Goal: Find specific page/section: Find specific page/section

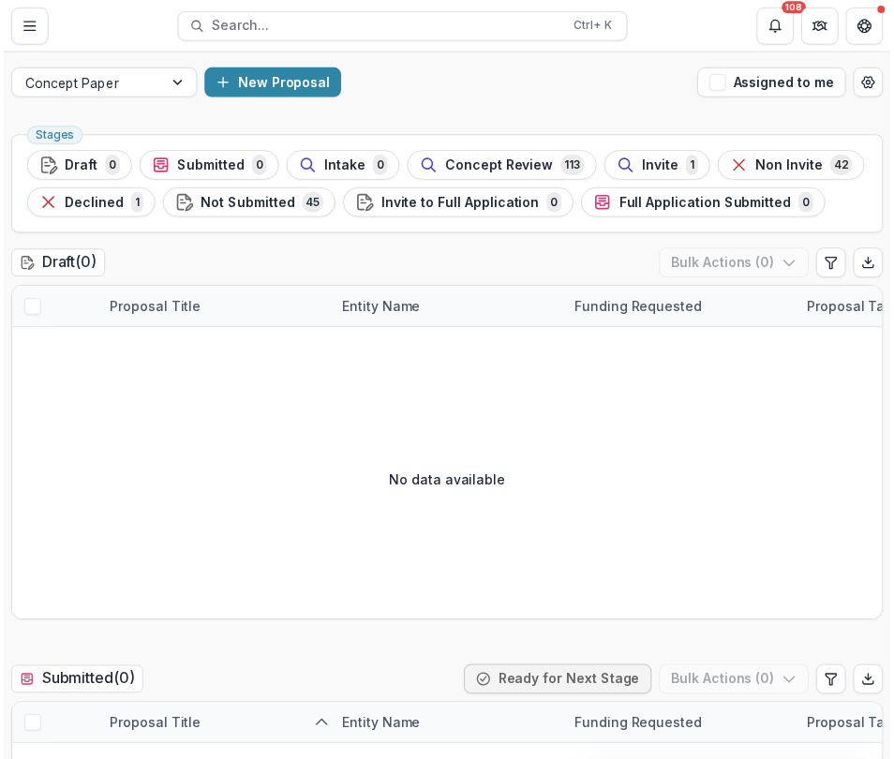
scroll to position [0, 122]
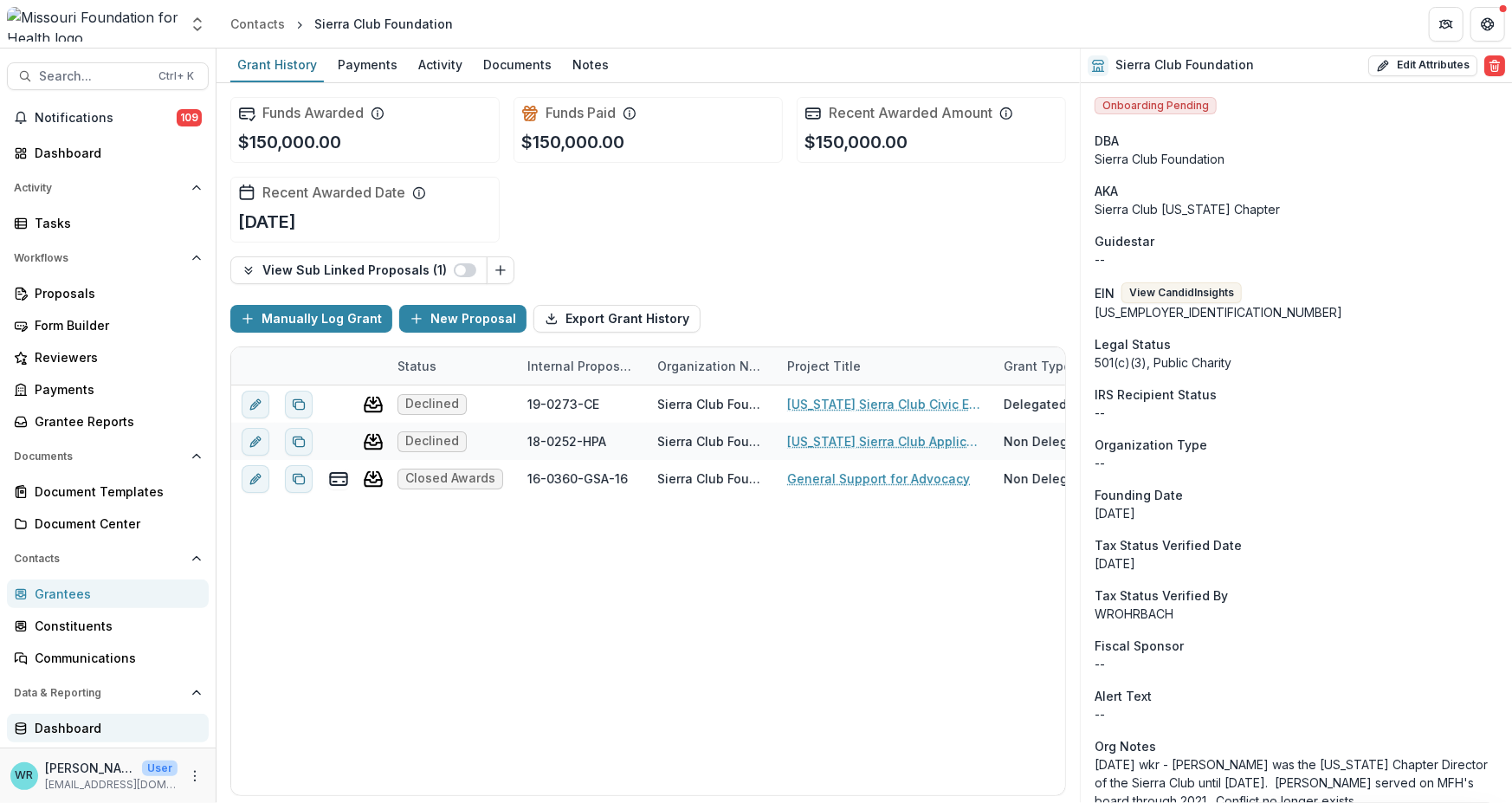
click at [82, 727] on div "Dashboard" at bounding box center [114, 728] width 160 height 18
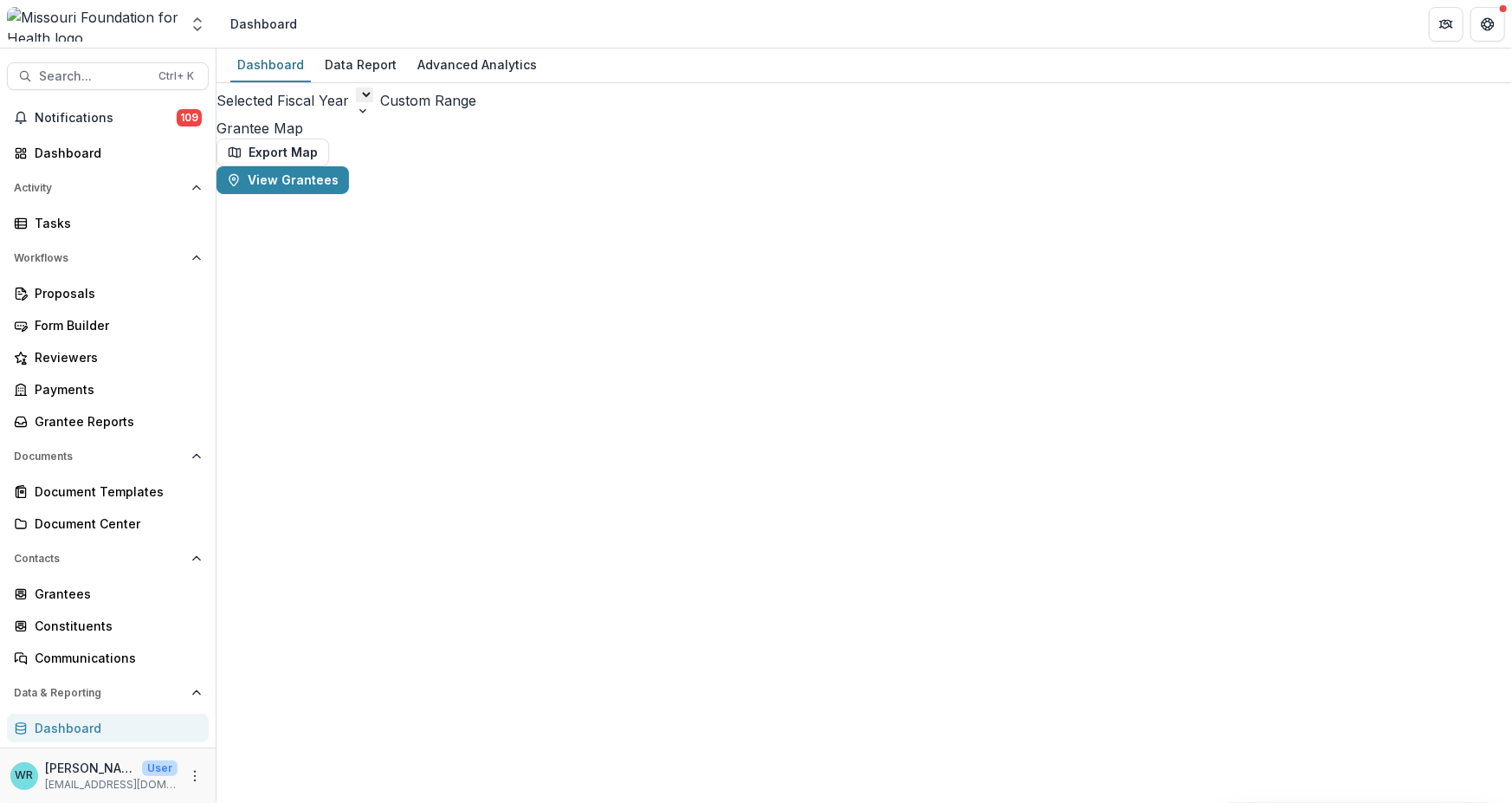
scroll to position [58, 0]
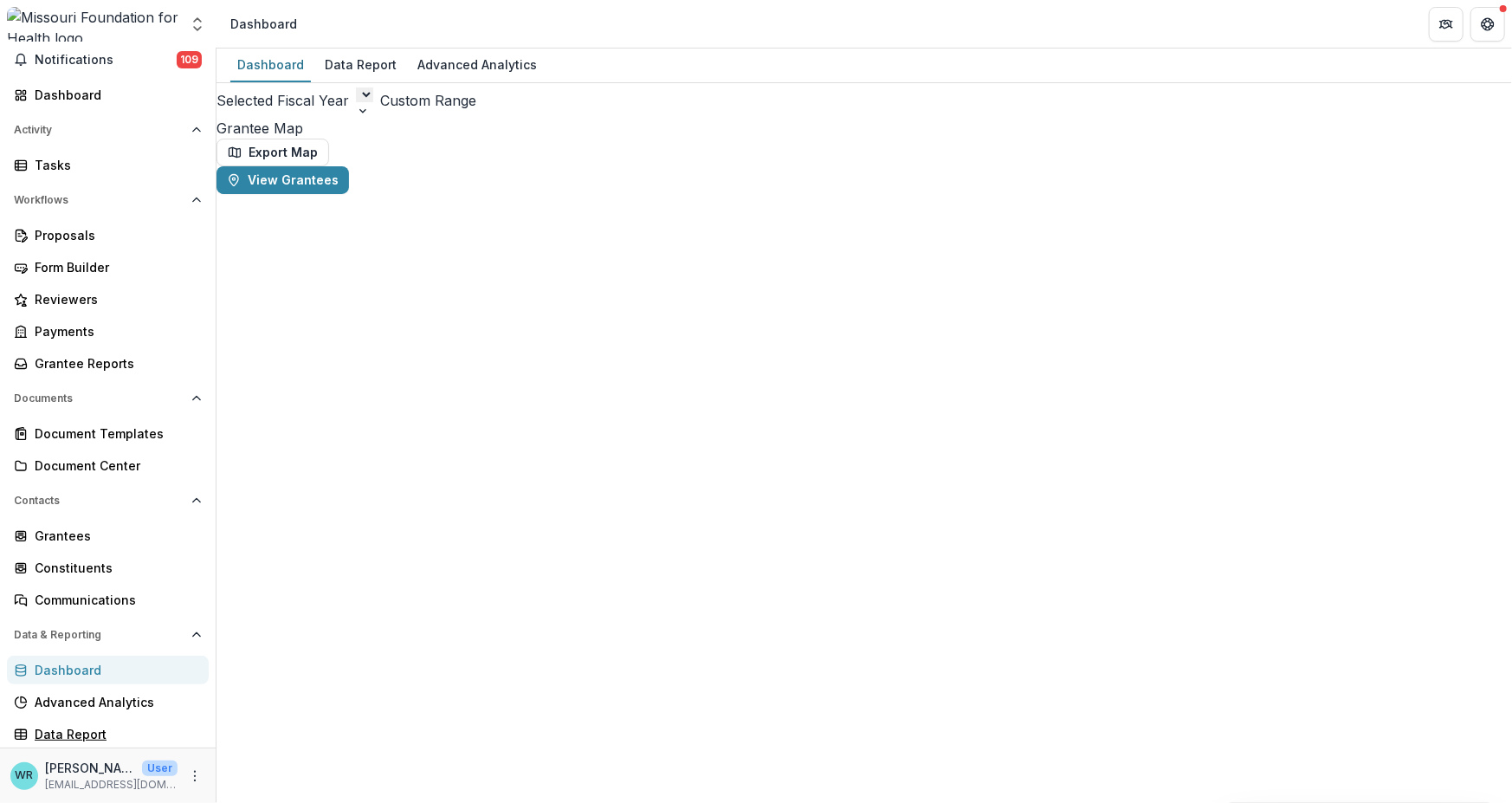
click at [63, 729] on div "Data Report" at bounding box center [114, 734] width 160 height 18
